Goal: Obtain resource: Download file/media

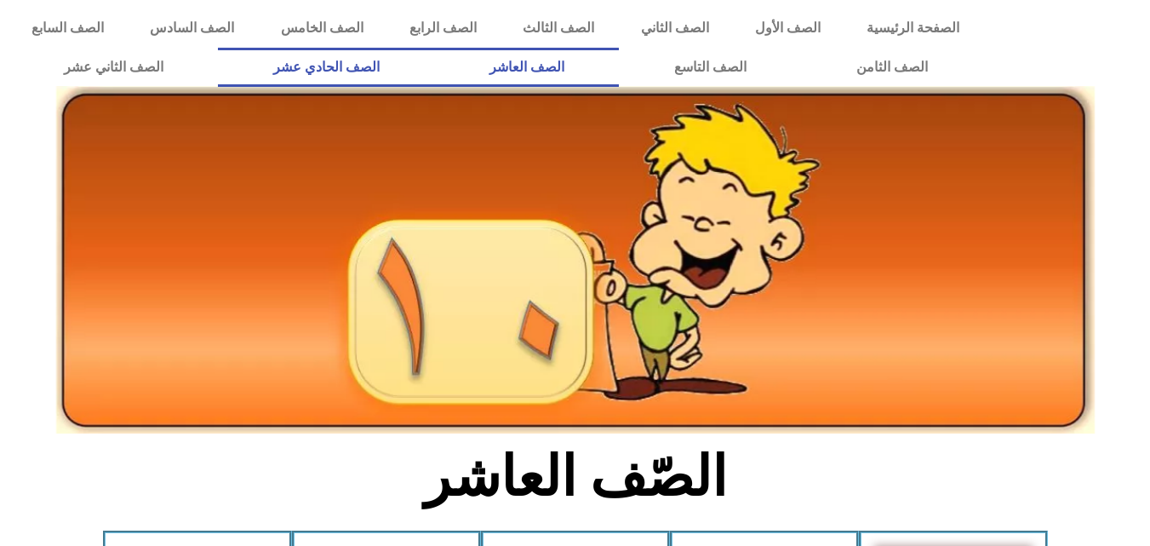
click at [434, 60] on link "الصف الحادي عشر" at bounding box center [326, 67] width 216 height 39
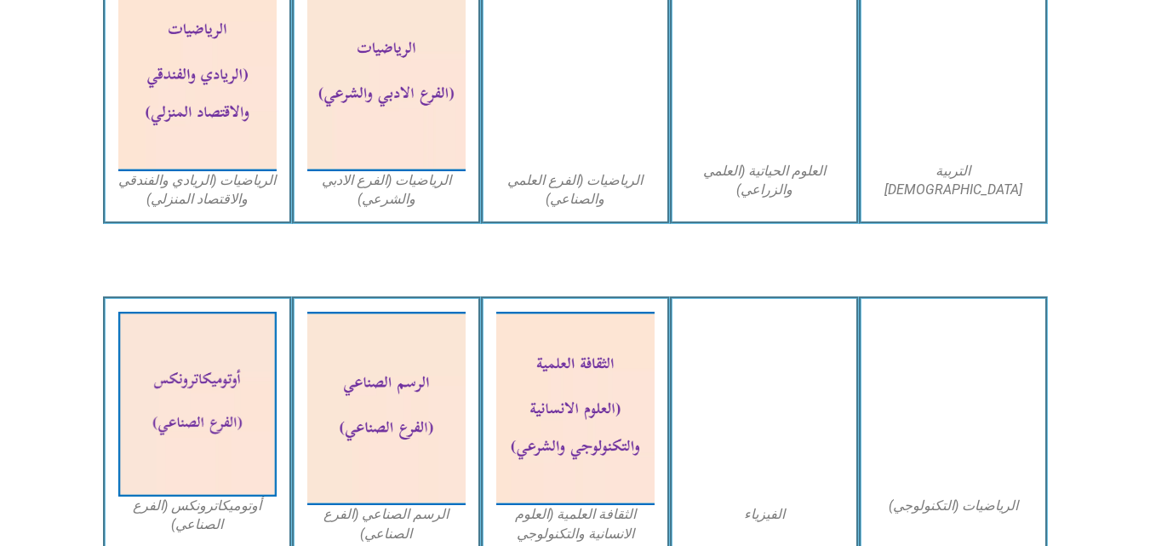
scroll to position [1277, 0]
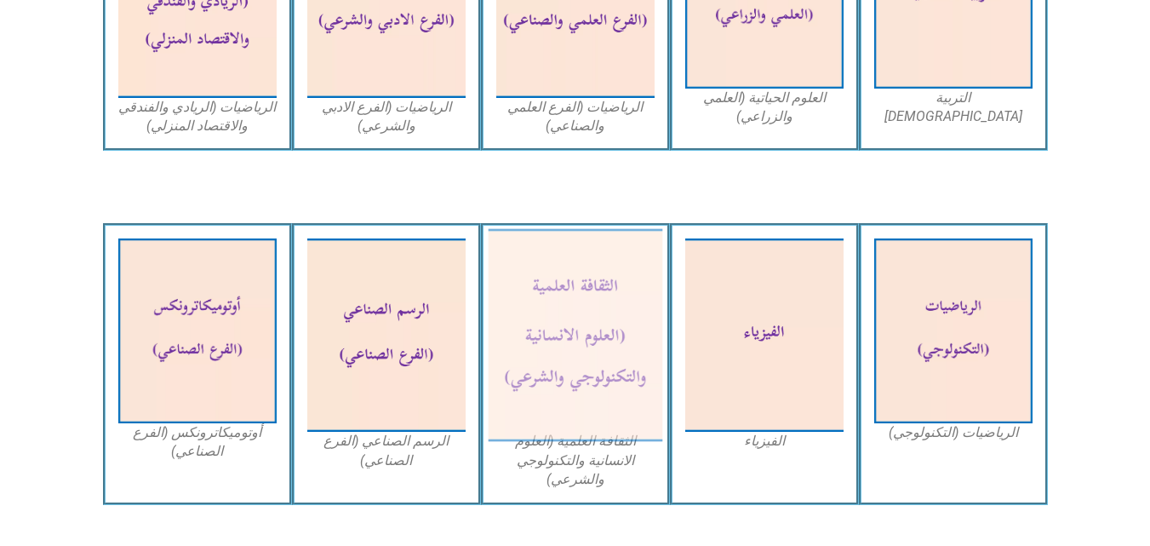
click at [561, 322] on img at bounding box center [575, 335] width 175 height 213
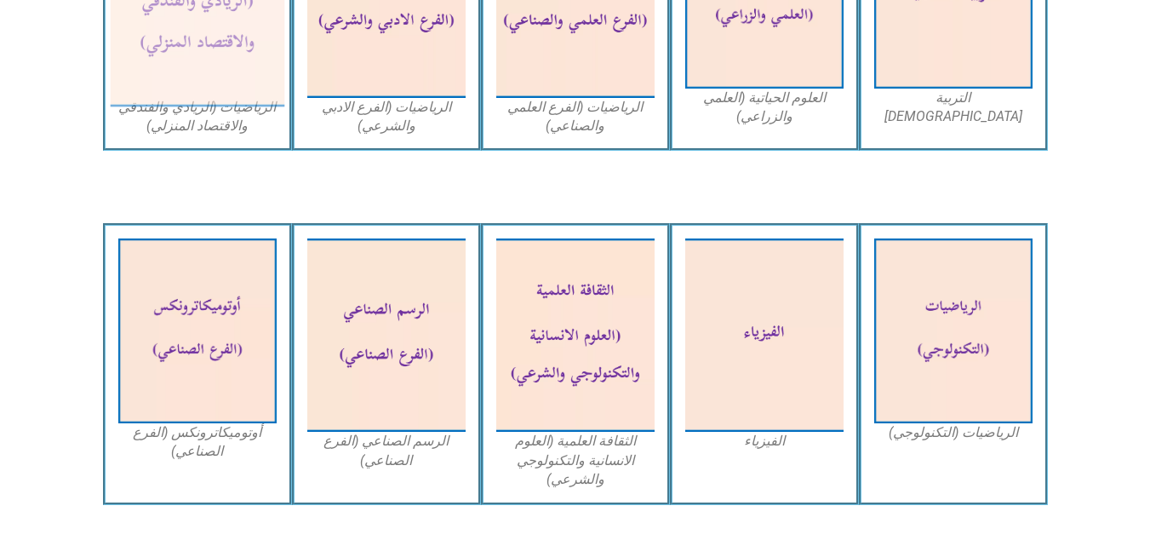
scroll to position [0, 0]
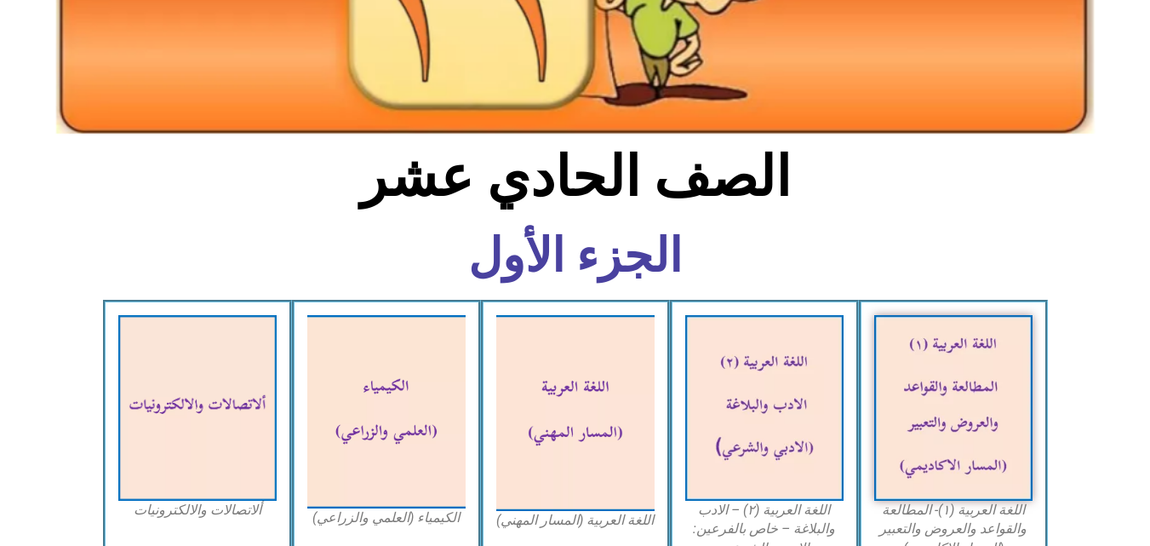
scroll to position [341, 0]
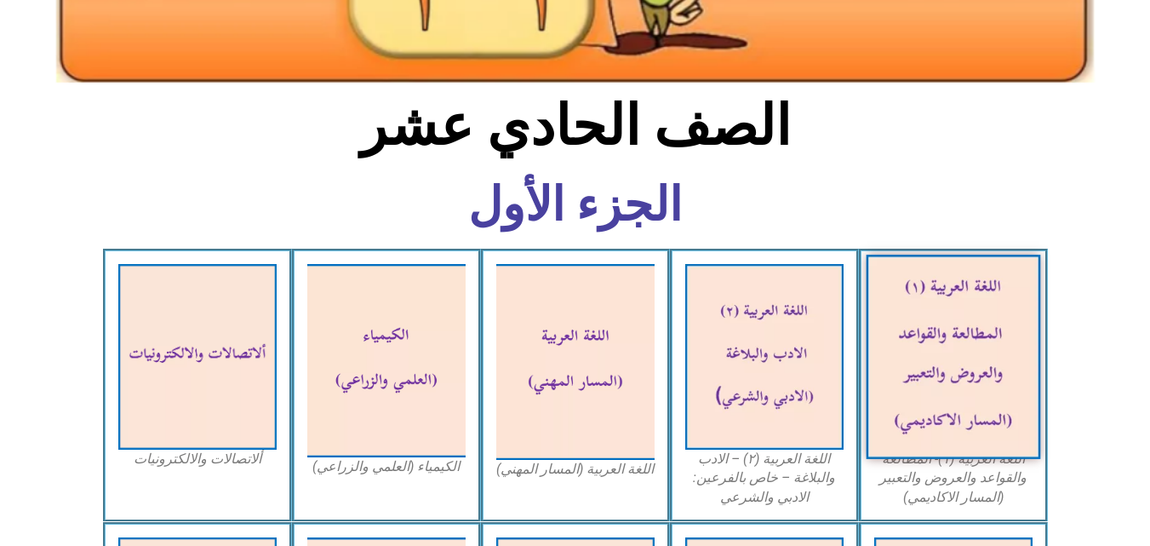
click at [946, 323] on img at bounding box center [953, 357] width 175 height 204
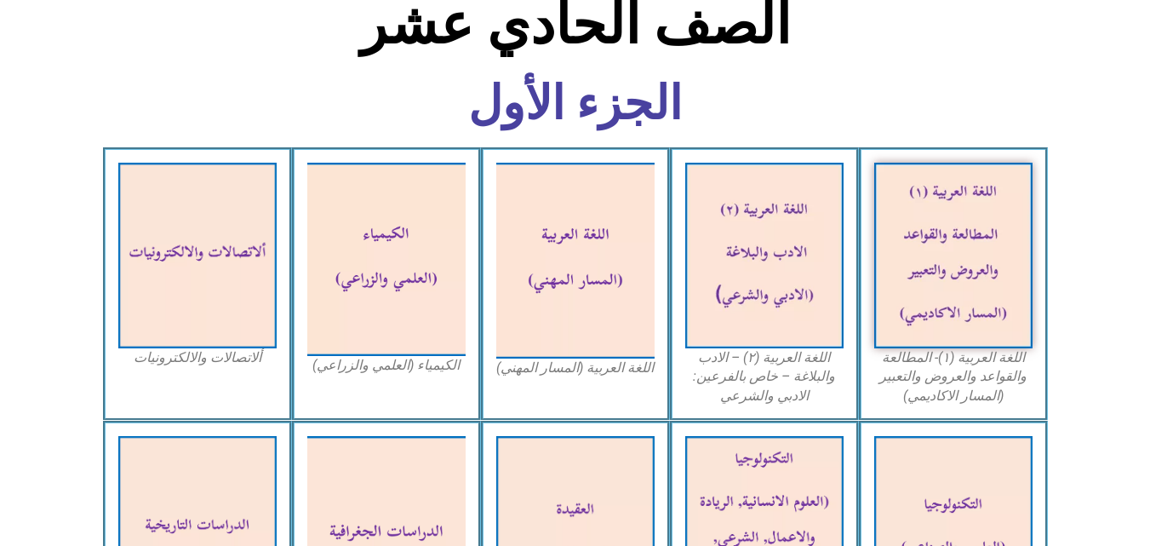
scroll to position [511, 0]
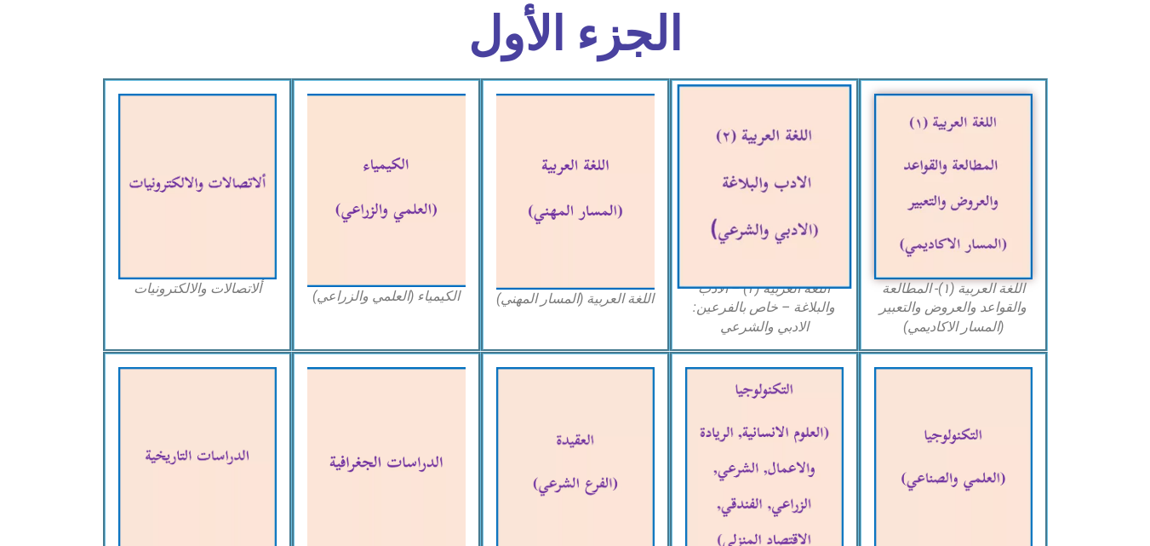
click at [798, 153] on img at bounding box center [764, 186] width 175 height 204
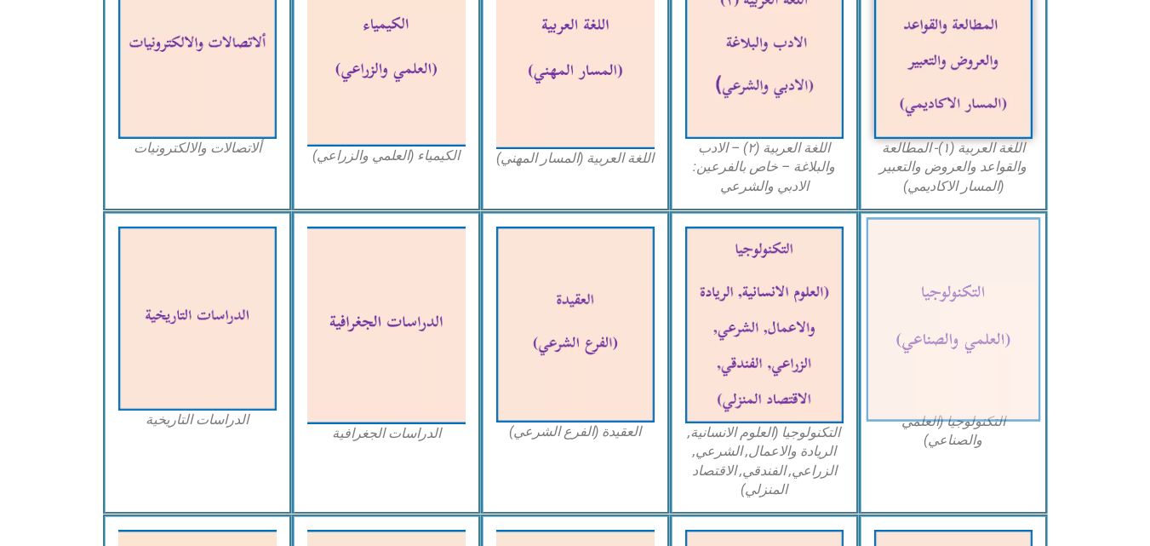
scroll to position [681, 0]
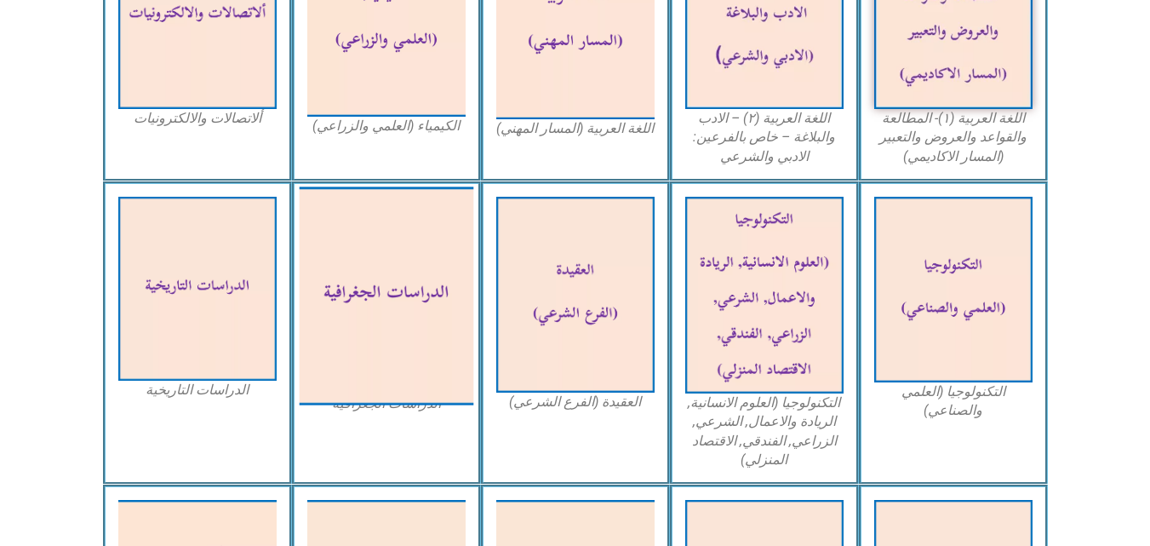
click at [388, 307] on img at bounding box center [386, 295] width 175 height 218
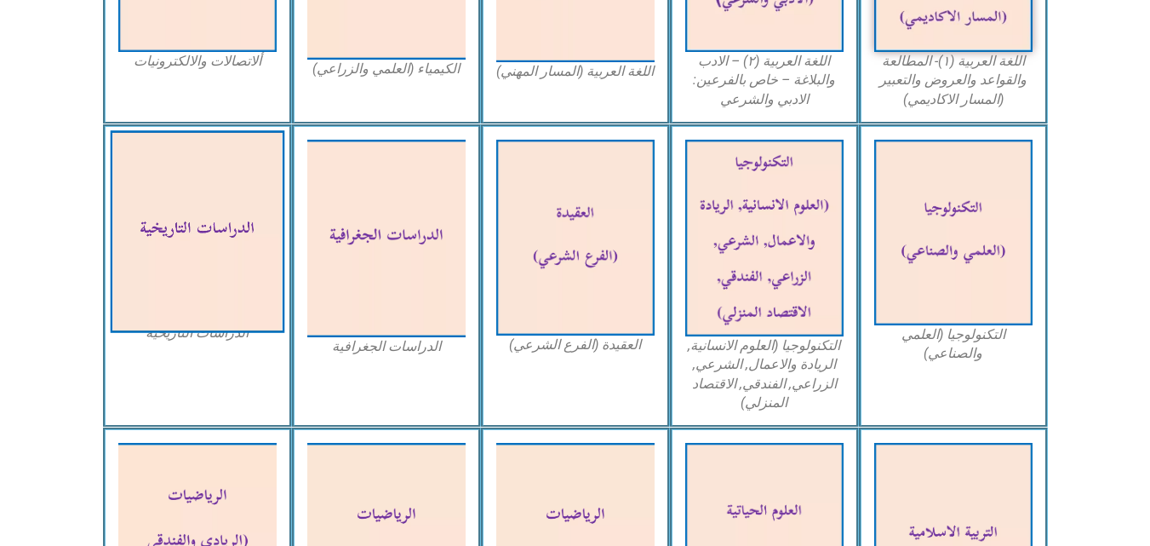
scroll to position [766, 0]
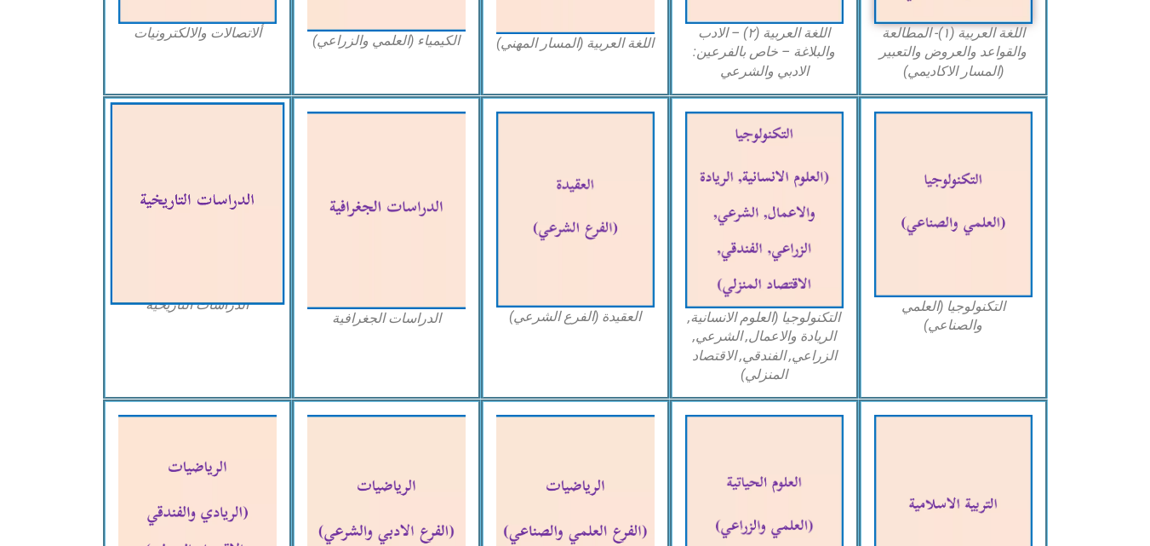
click at [200, 228] on img at bounding box center [197, 203] width 175 height 203
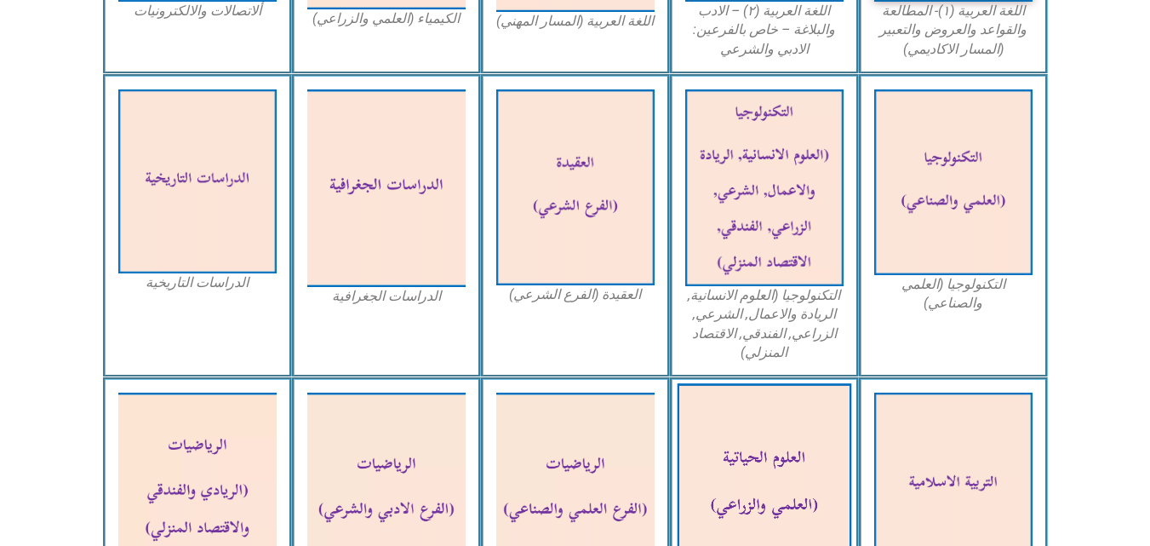
scroll to position [851, 0]
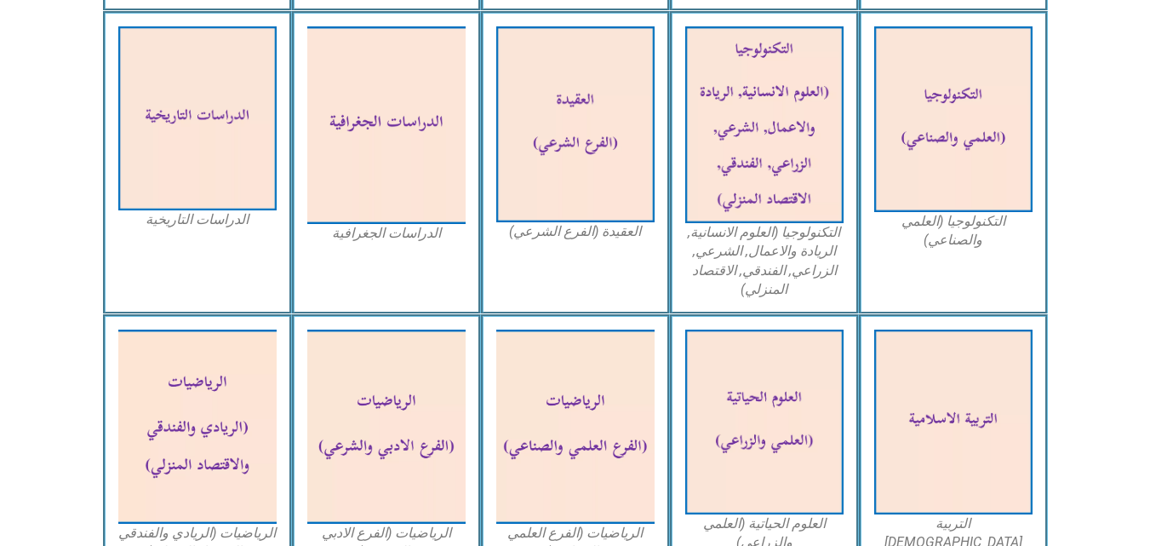
drag, startPoint x: 1122, startPoint y: 271, endPoint x: 1088, endPoint y: 300, distance: 44.7
click at [1122, 271] on section "التكنولوجيا (العلمي والصناعي) التكنولوجيا (العلوم الانسانية, الريادة والاعمال, …" at bounding box center [575, 163] width 1150 height 304
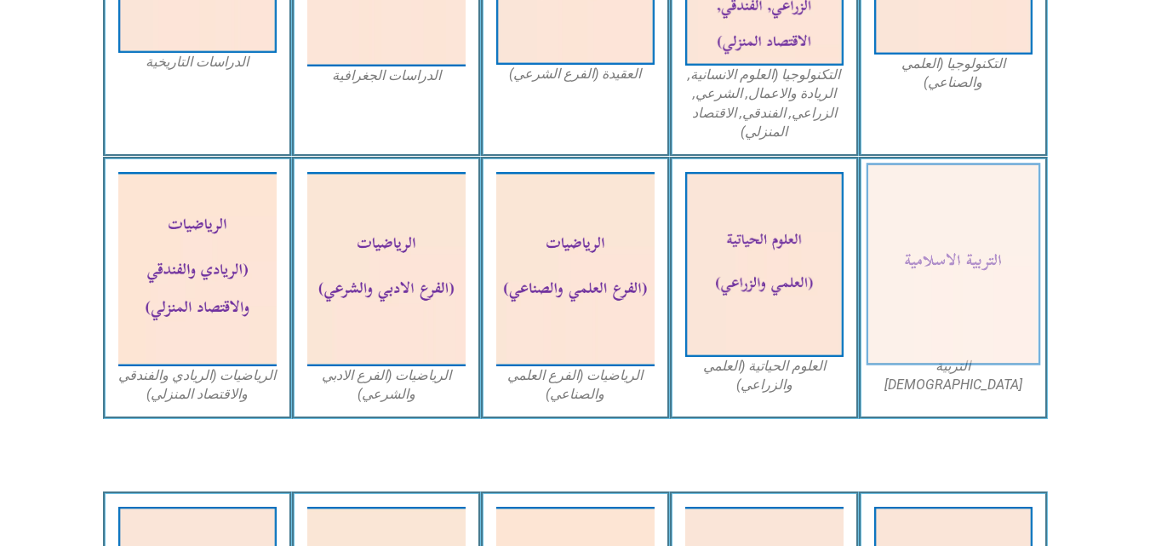
scroll to position [1022, 0]
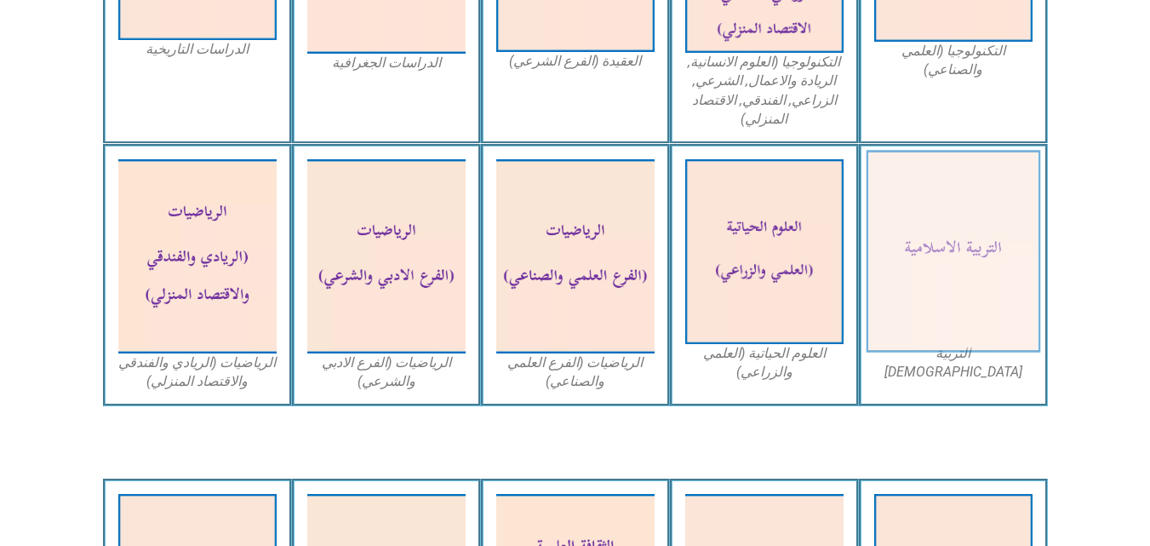
click at [943, 270] on img at bounding box center [953, 252] width 175 height 203
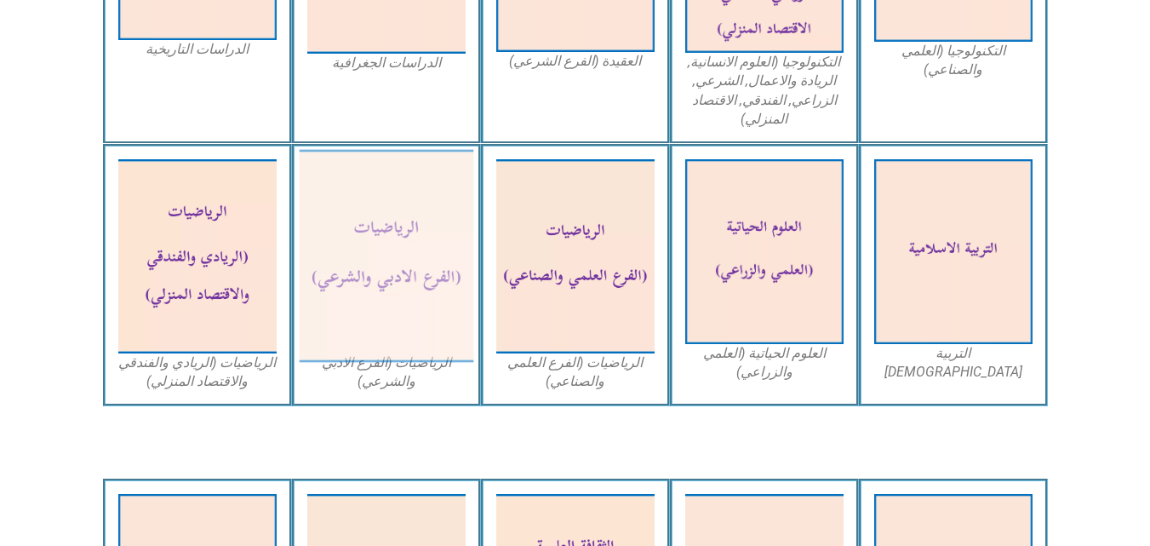
click at [398, 289] on img at bounding box center [386, 256] width 175 height 213
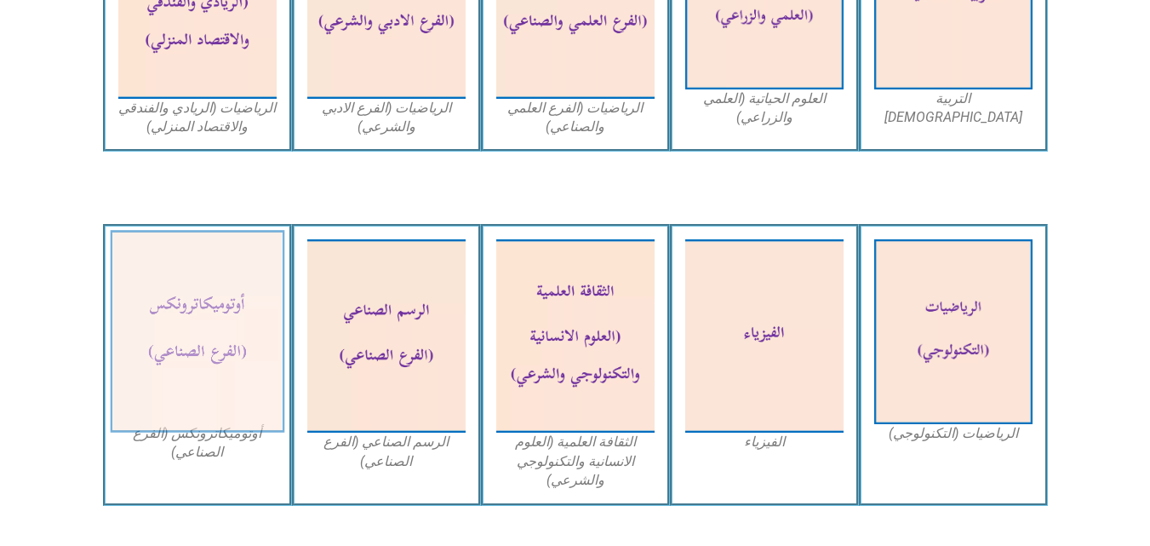
scroll to position [1277, 0]
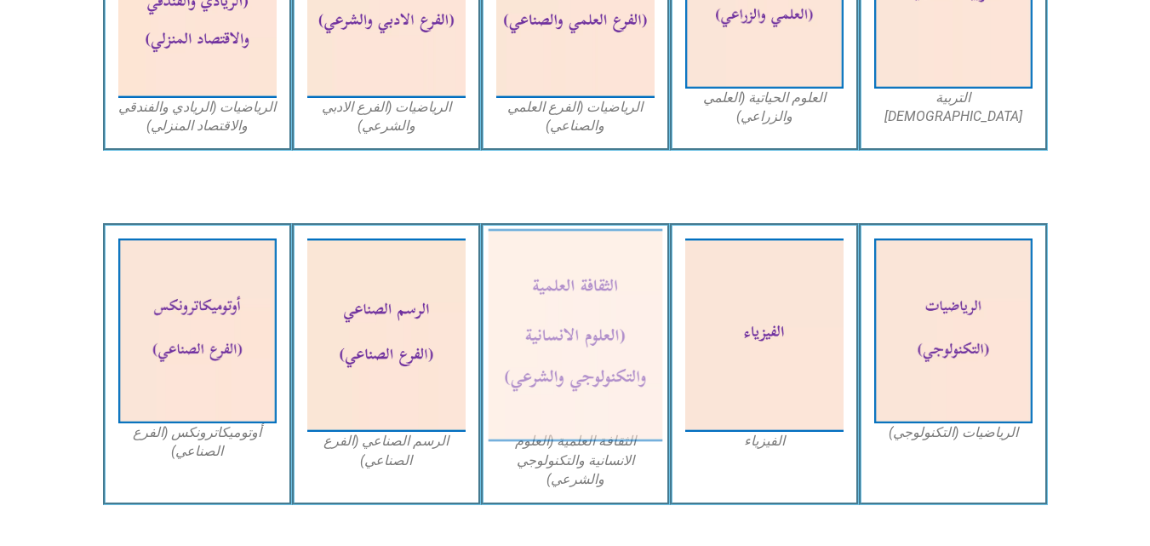
click at [569, 286] on img at bounding box center [575, 335] width 175 height 213
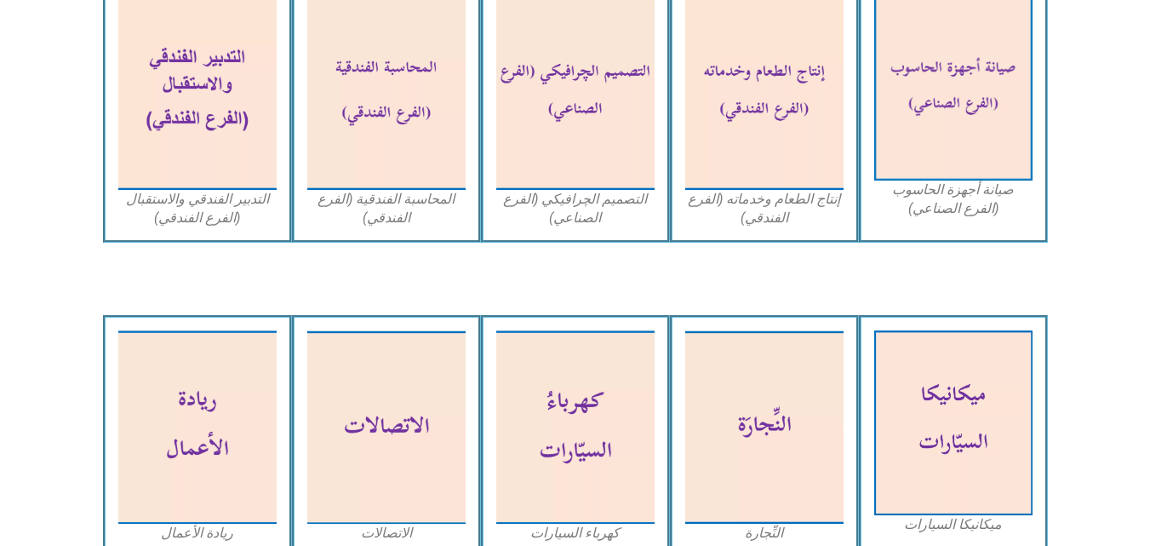
scroll to position [1958, 0]
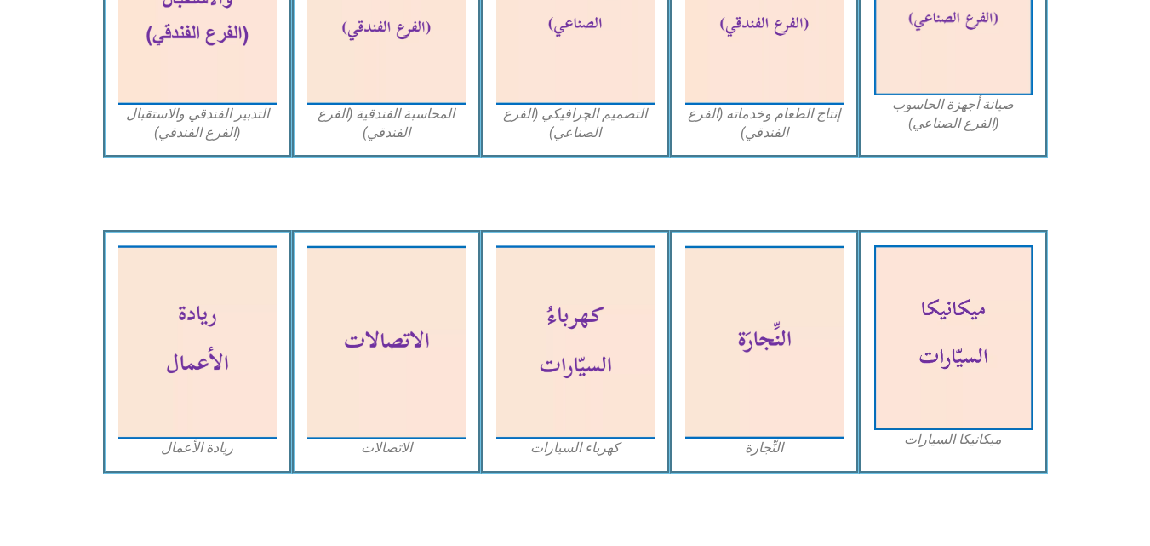
drag, startPoint x: 0, startPoint y: 145, endPoint x: 0, endPoint y: 156, distance: 11.1
drag, startPoint x: 0, startPoint y: 156, endPoint x: 1097, endPoint y: 186, distance: 1097.9
click at [1097, 186] on div "الصف الحادي عشر الجزء الأول اللغة العربية (١)- المطالعة والقواعد والعروض والتعب…" at bounding box center [575, 44] width 1150 height 3694
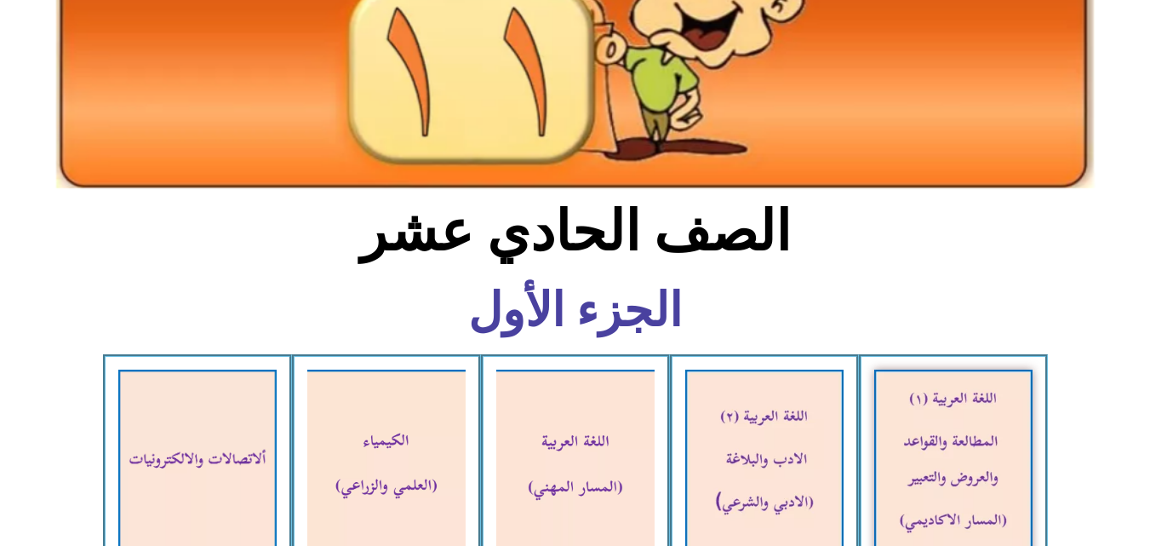
scroll to position [0, 0]
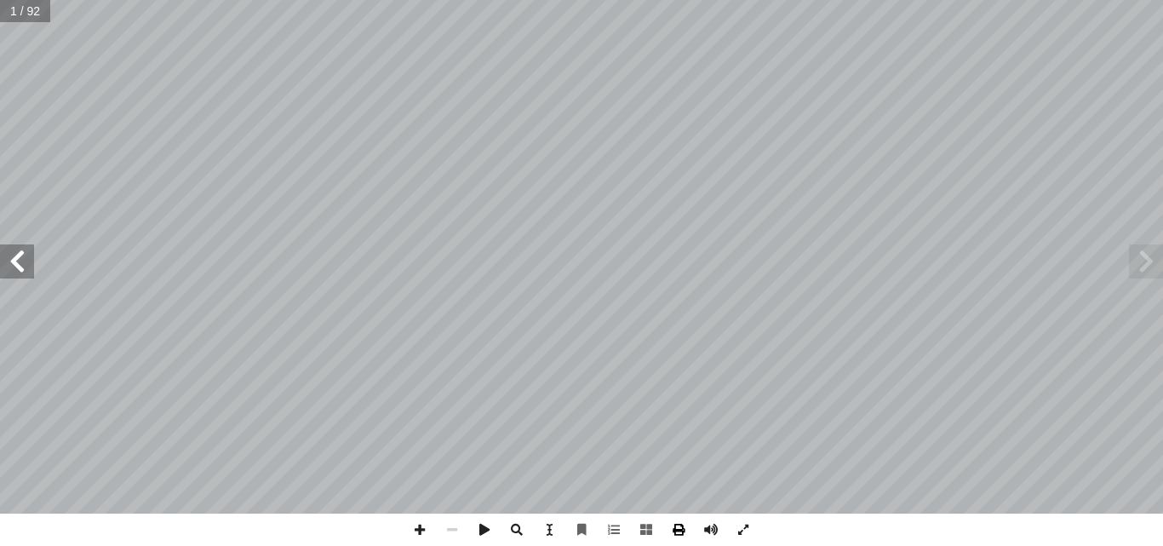
click at [676, 530] on span at bounding box center [678, 529] width 32 height 32
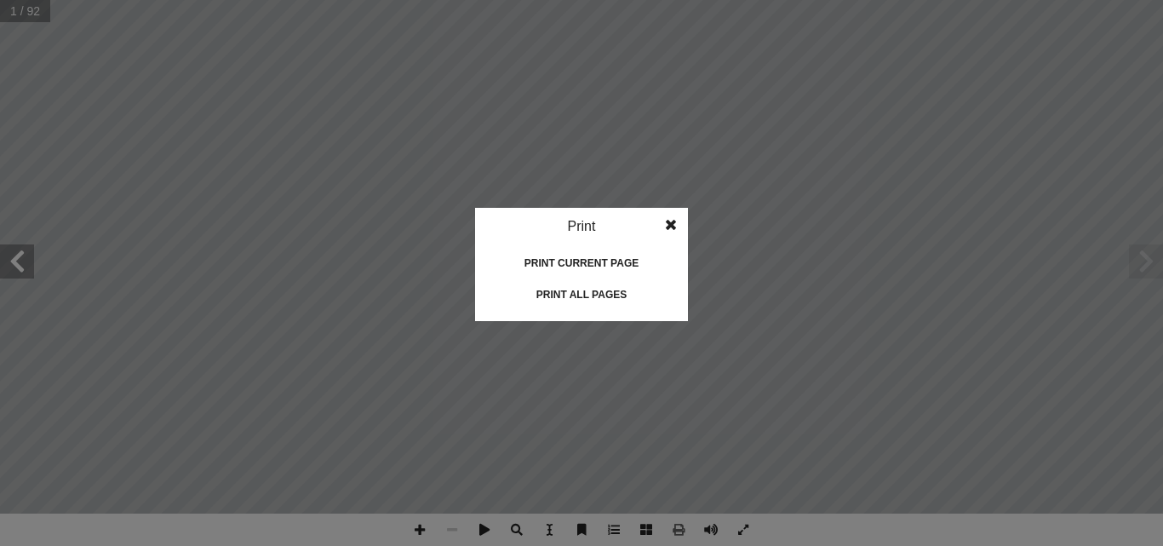
click at [581, 289] on div "Print all pages" at bounding box center [581, 294] width 170 height 27
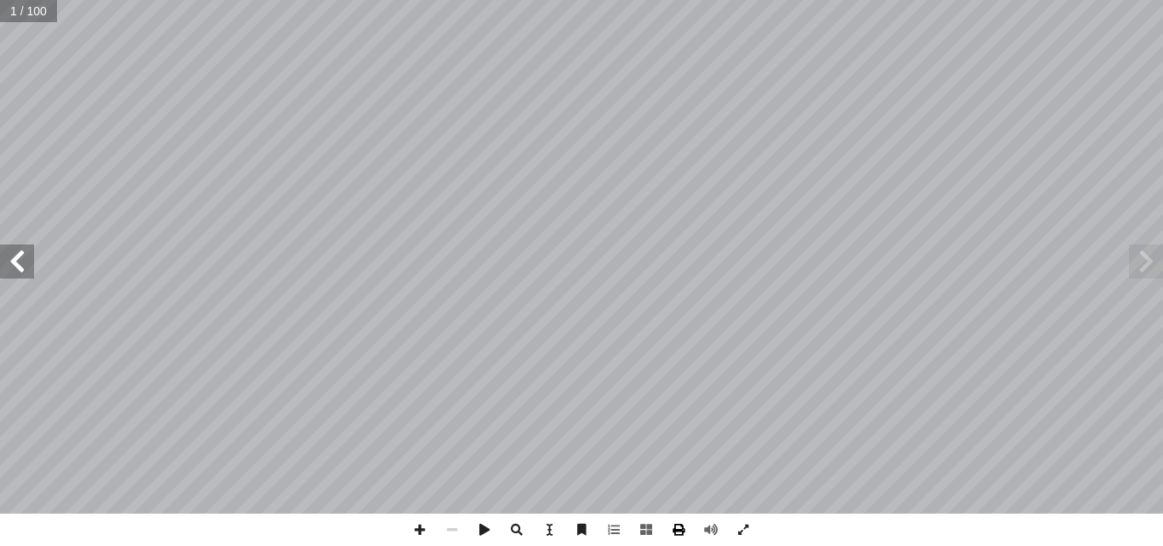
click at [673, 524] on span at bounding box center [678, 529] width 32 height 32
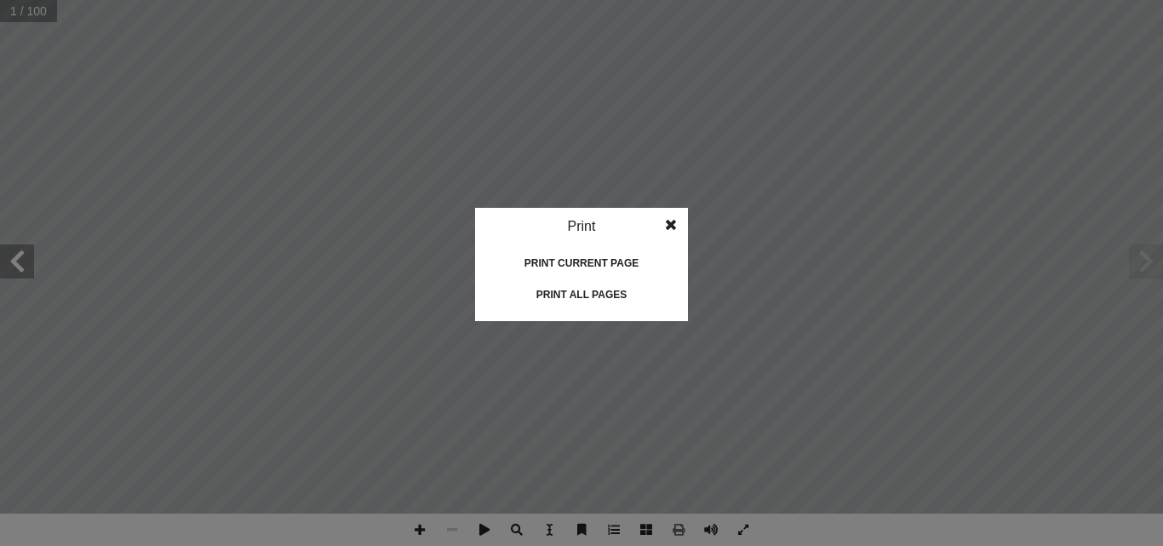
click at [600, 296] on div "Print all pages" at bounding box center [581, 294] width 170 height 27
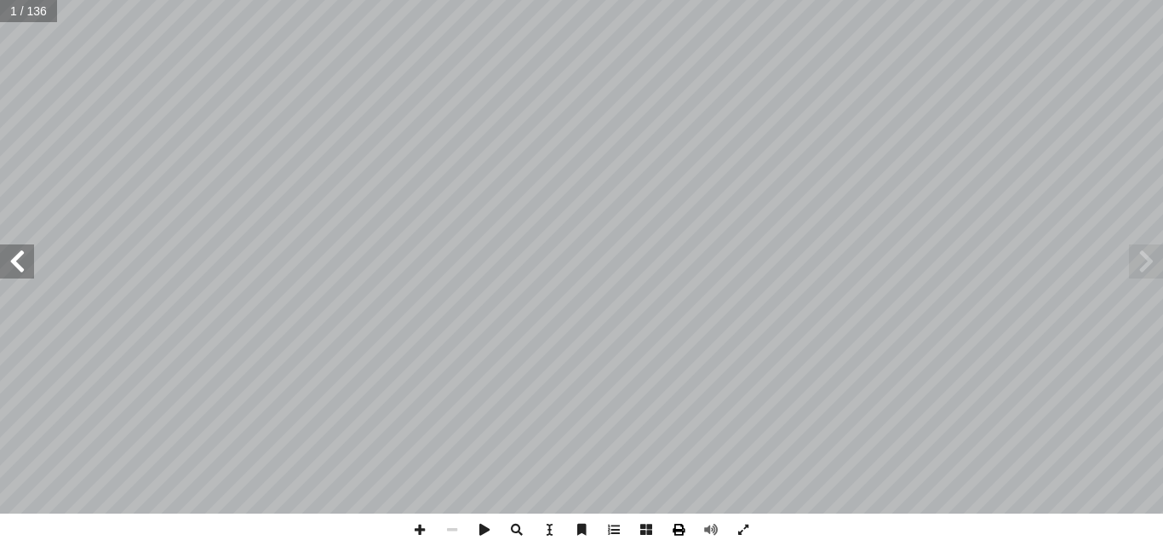
click at [675, 530] on span at bounding box center [678, 529] width 32 height 32
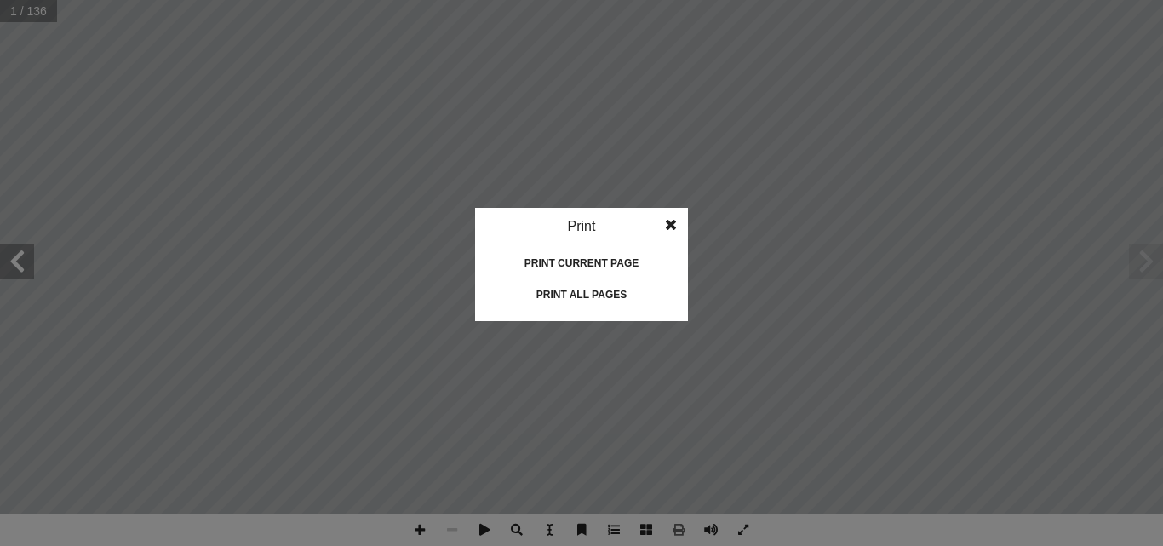
click at [587, 299] on div "Print all pages" at bounding box center [581, 294] width 170 height 27
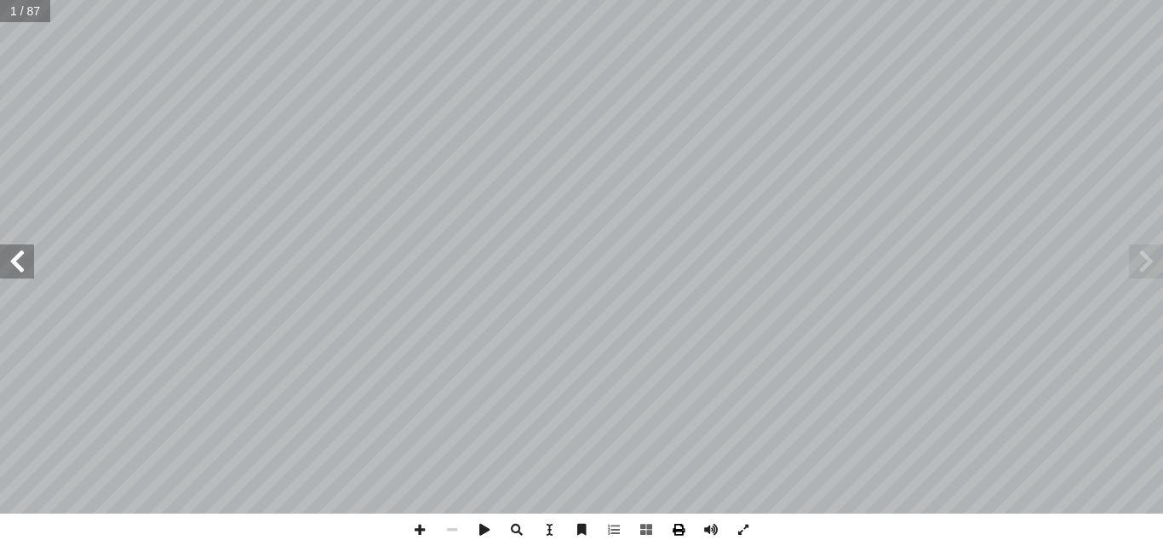
click at [679, 532] on span at bounding box center [678, 529] width 32 height 32
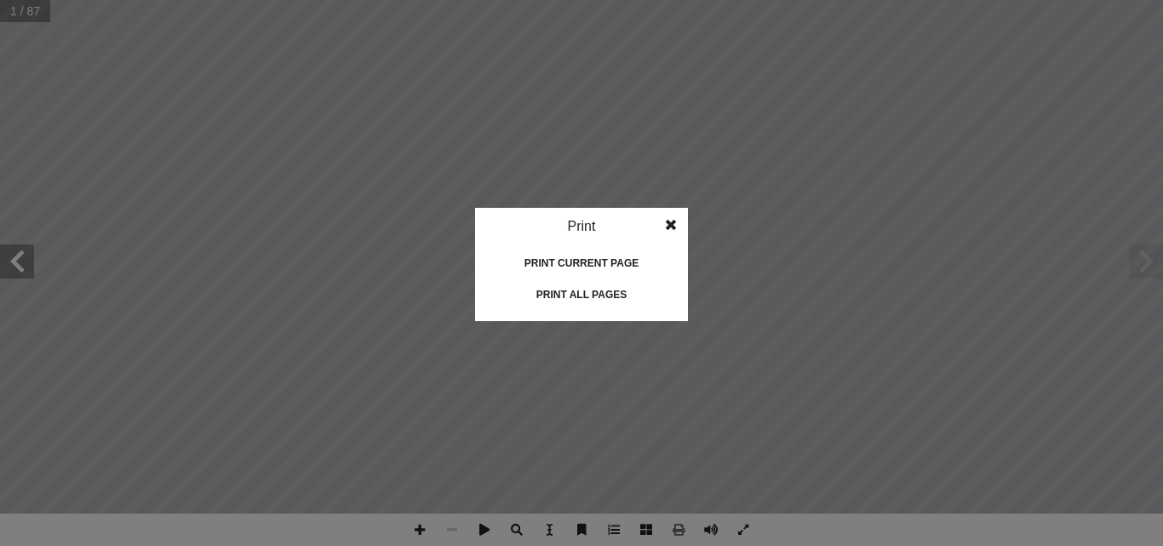
click at [588, 291] on div "Print all pages" at bounding box center [581, 294] width 170 height 27
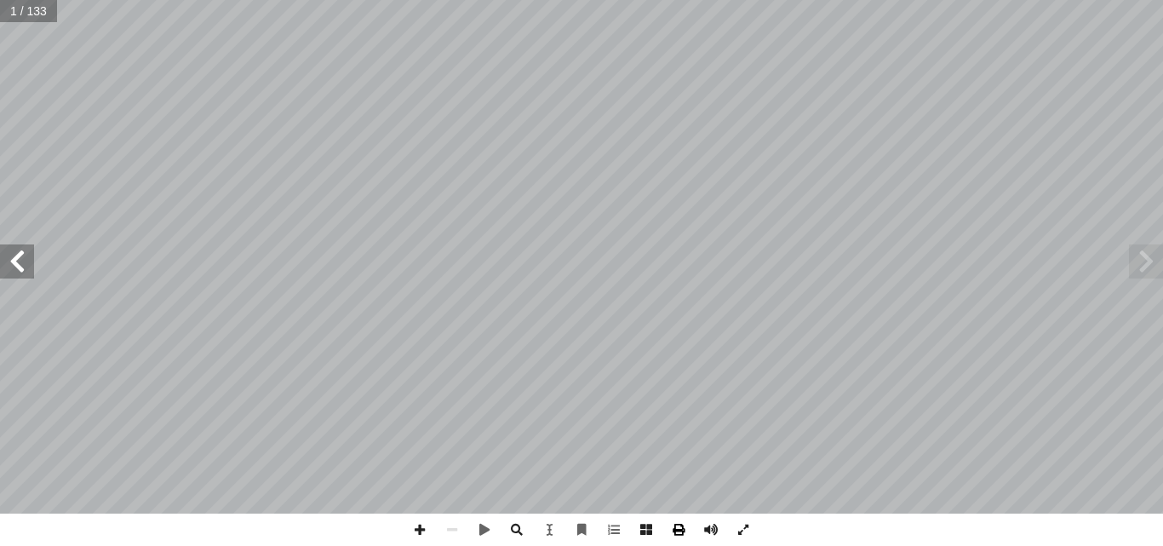
click at [679, 528] on span at bounding box center [678, 529] width 32 height 32
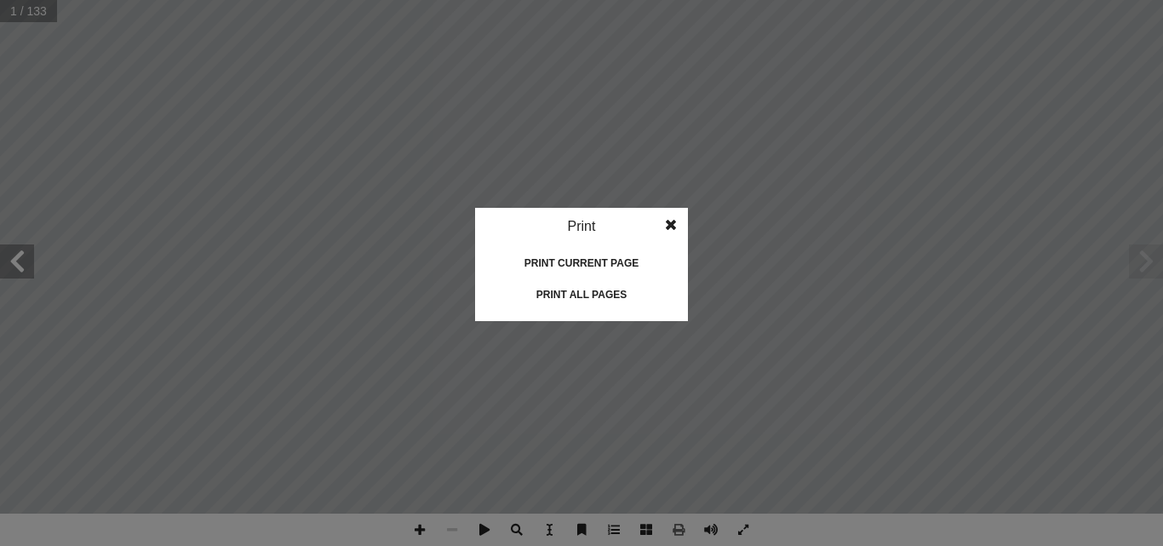
click at [565, 292] on div "Print all pages" at bounding box center [581, 294] width 170 height 27
click at [671, 222] on span at bounding box center [671, 225] width 31 height 34
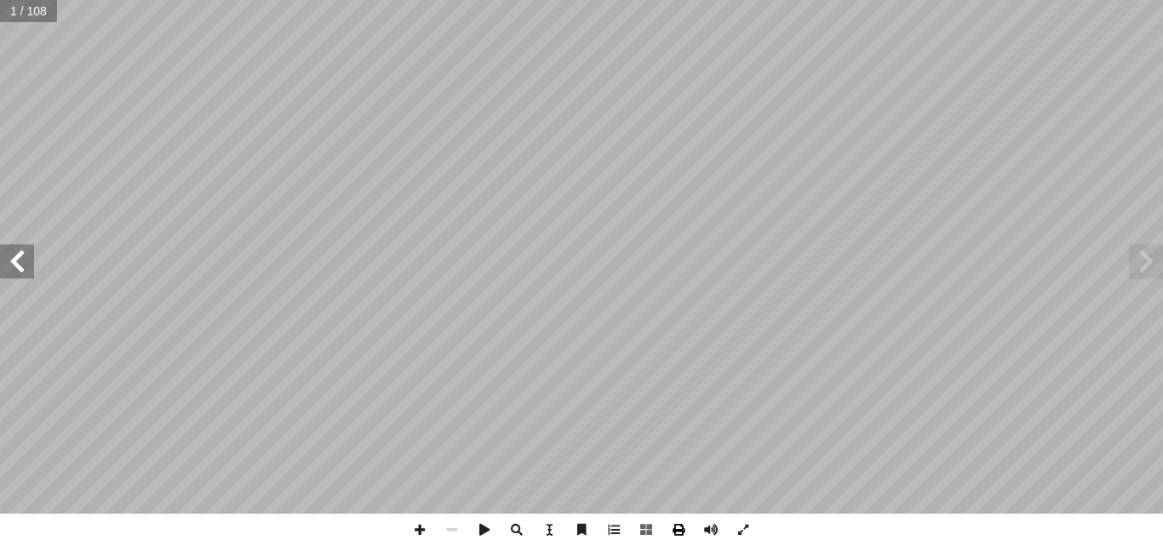
click at [680, 532] on span at bounding box center [678, 529] width 32 height 32
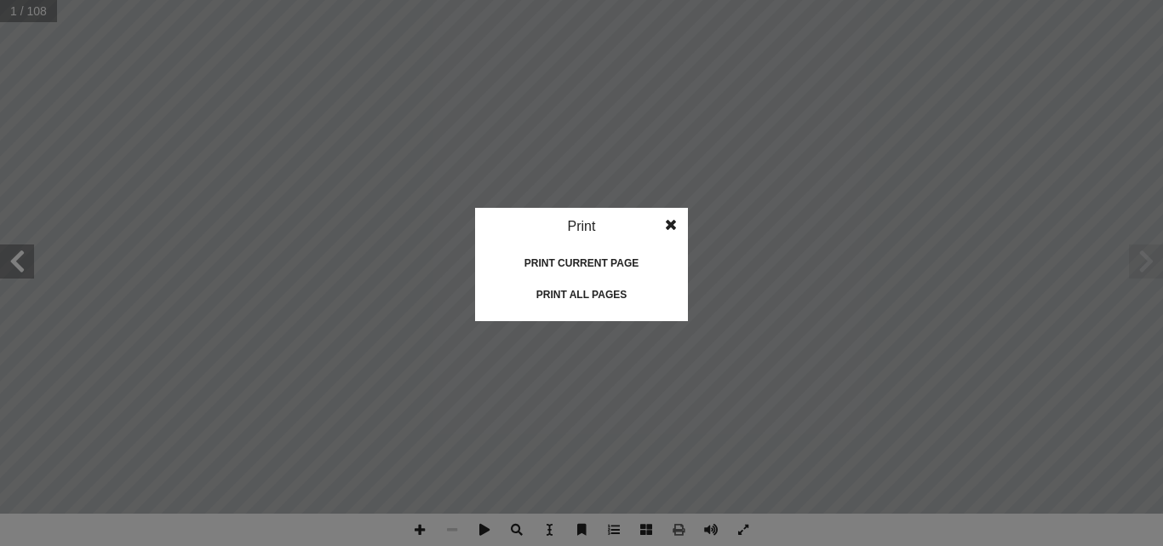
click at [565, 298] on div "Print all pages" at bounding box center [581, 294] width 170 height 27
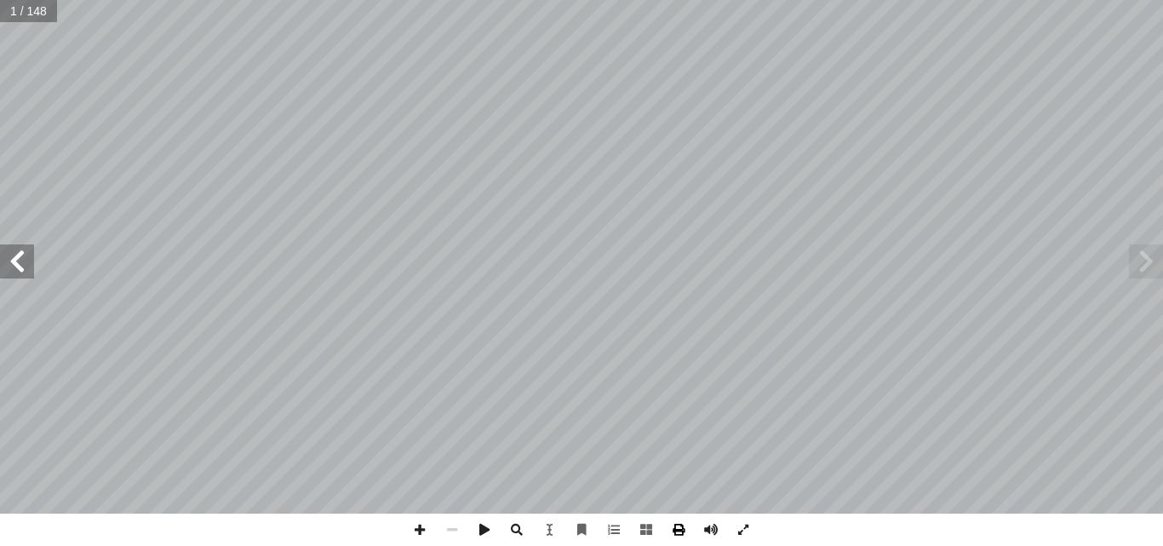
click at [679, 536] on span at bounding box center [678, 529] width 32 height 32
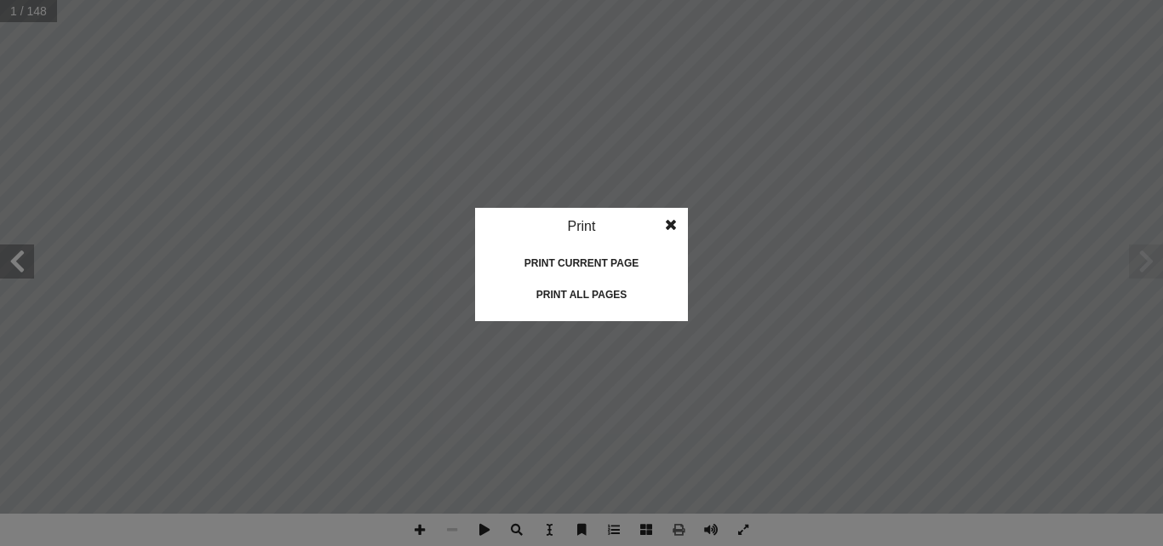
click at [552, 291] on div "Print all pages" at bounding box center [581, 294] width 170 height 27
click at [673, 230] on span at bounding box center [671, 225] width 31 height 34
